Goal: Use online tool/utility: Utilize a website feature to perform a specific function

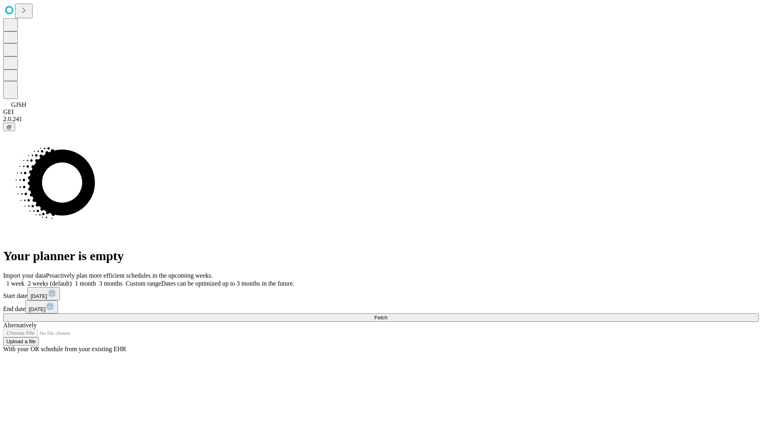
click at [387, 314] on span "Fetch" at bounding box center [380, 317] width 13 height 6
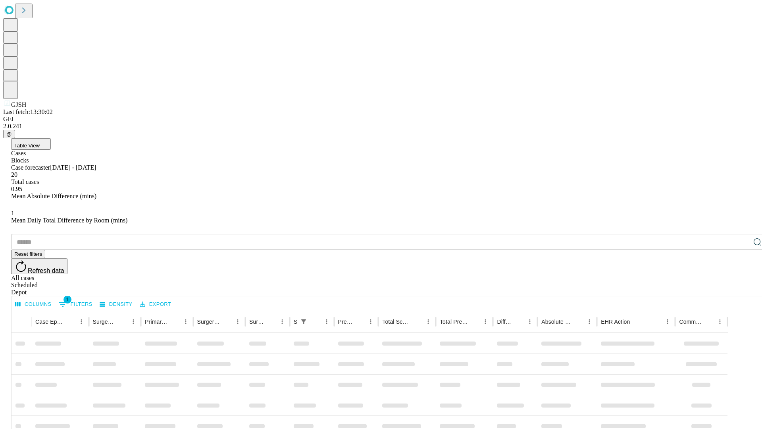
click at [40, 143] on span "Table View" at bounding box center [26, 146] width 25 height 6
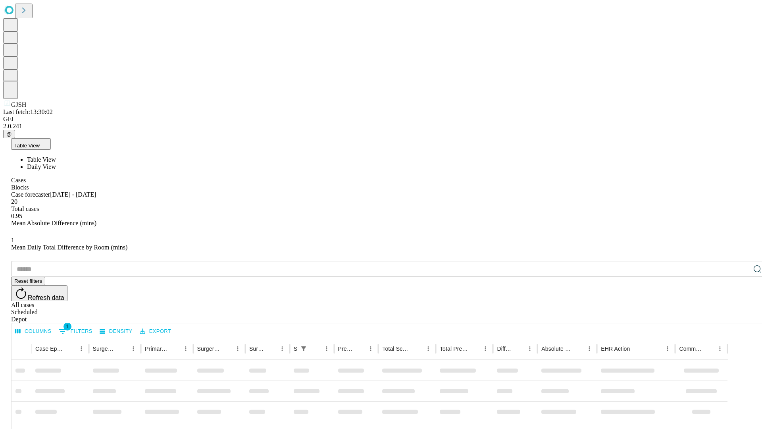
click at [56, 163] on span "Daily View" at bounding box center [41, 166] width 29 height 7
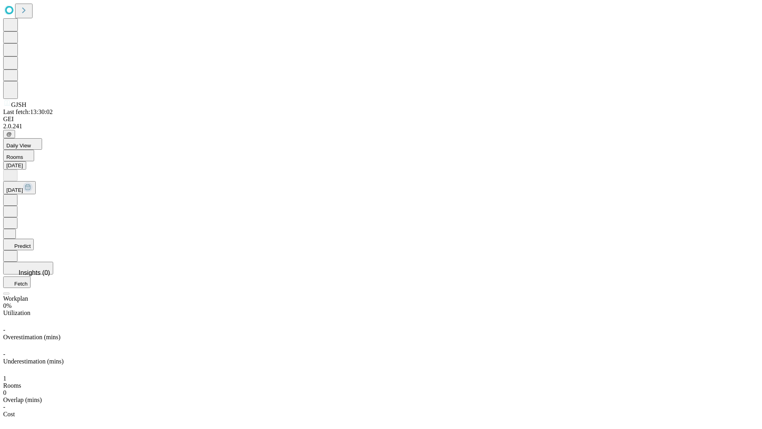
click at [34, 239] on button "Predict" at bounding box center [18, 245] width 31 height 12
